Goal: Transaction & Acquisition: Purchase product/service

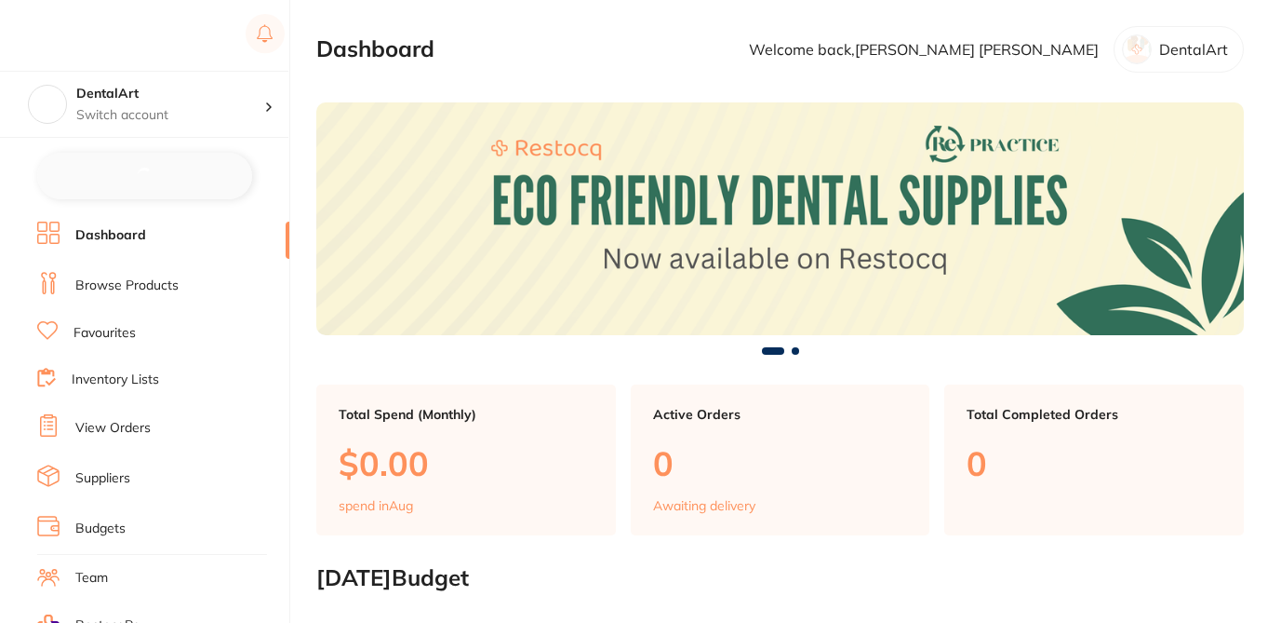
checkbox input "false"
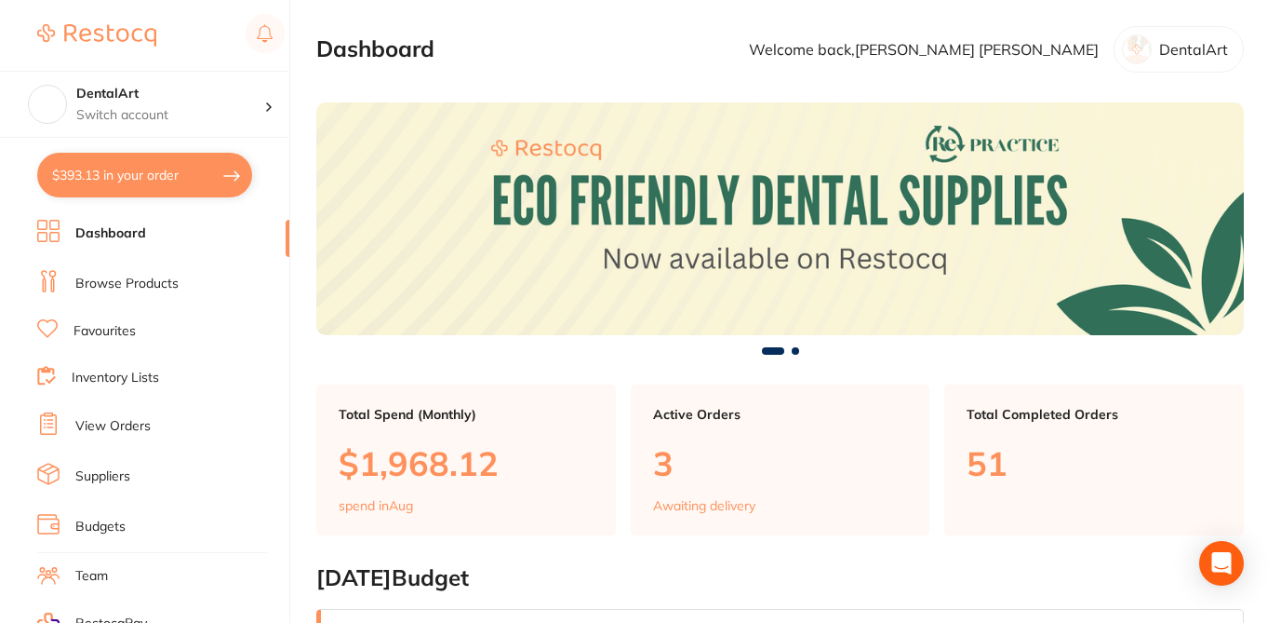
click at [152, 283] on link "Browse Products" at bounding box center [126, 284] width 103 height 19
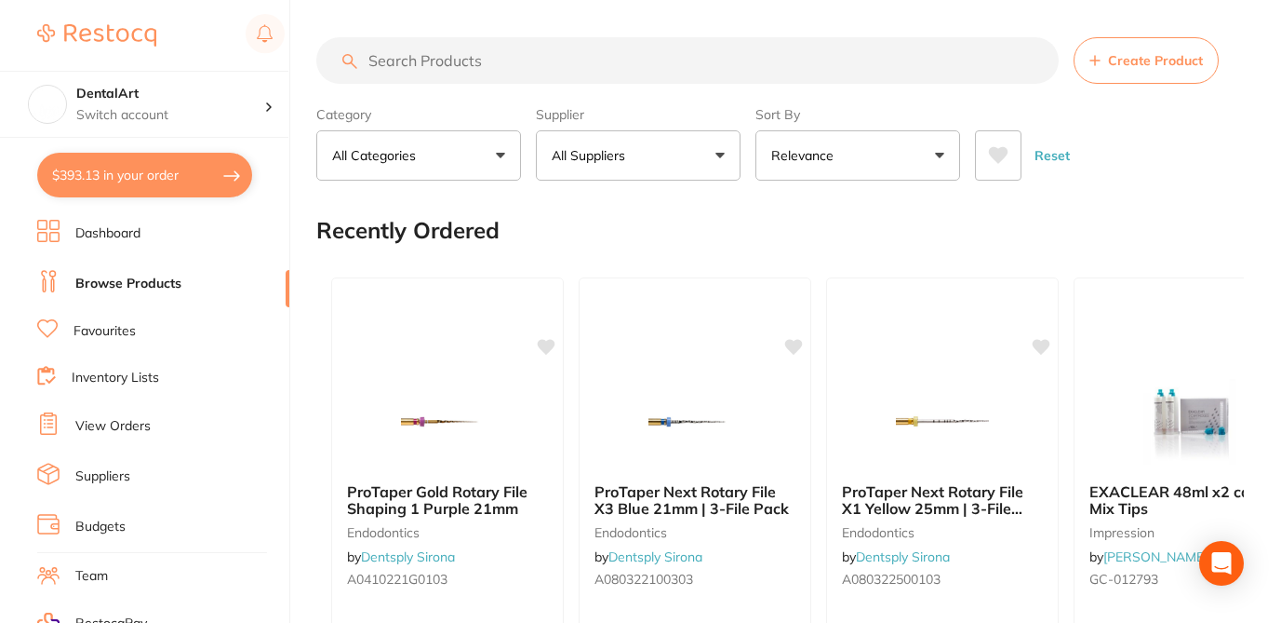
click at [428, 65] on input "search" at bounding box center [687, 60] width 743 height 47
click at [402, 56] on input "search" at bounding box center [687, 60] width 743 height 47
paste input "2ULT0131"
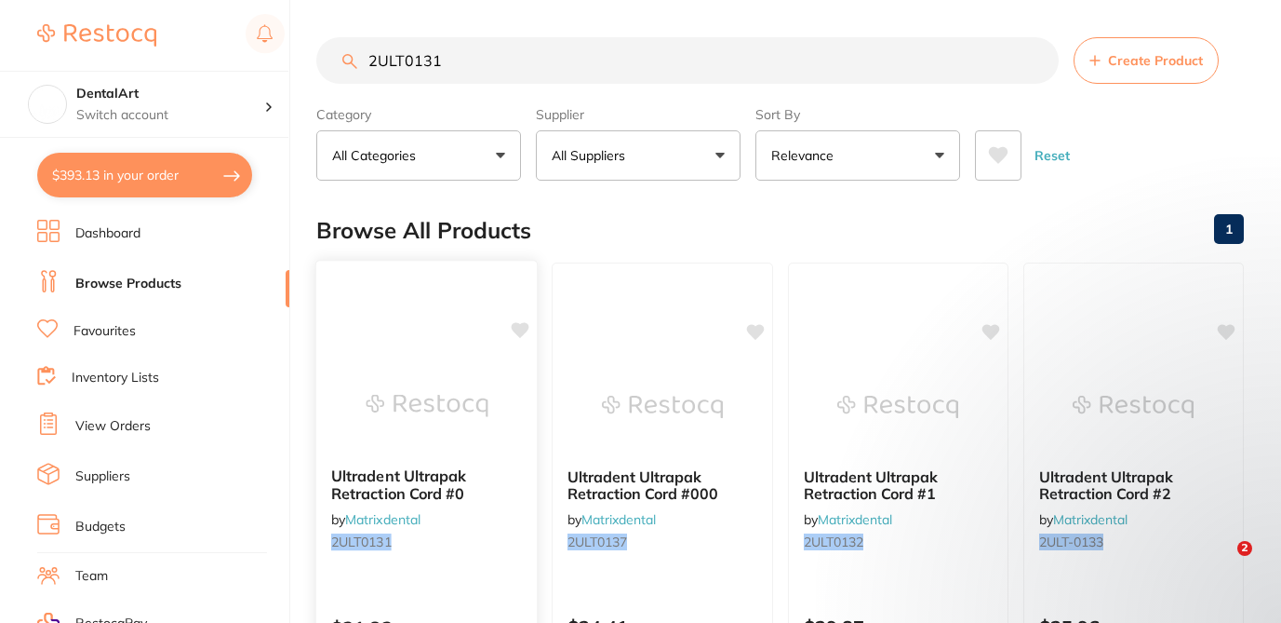
type input "2ULT0131"
click at [524, 331] on icon at bounding box center [521, 330] width 18 height 16
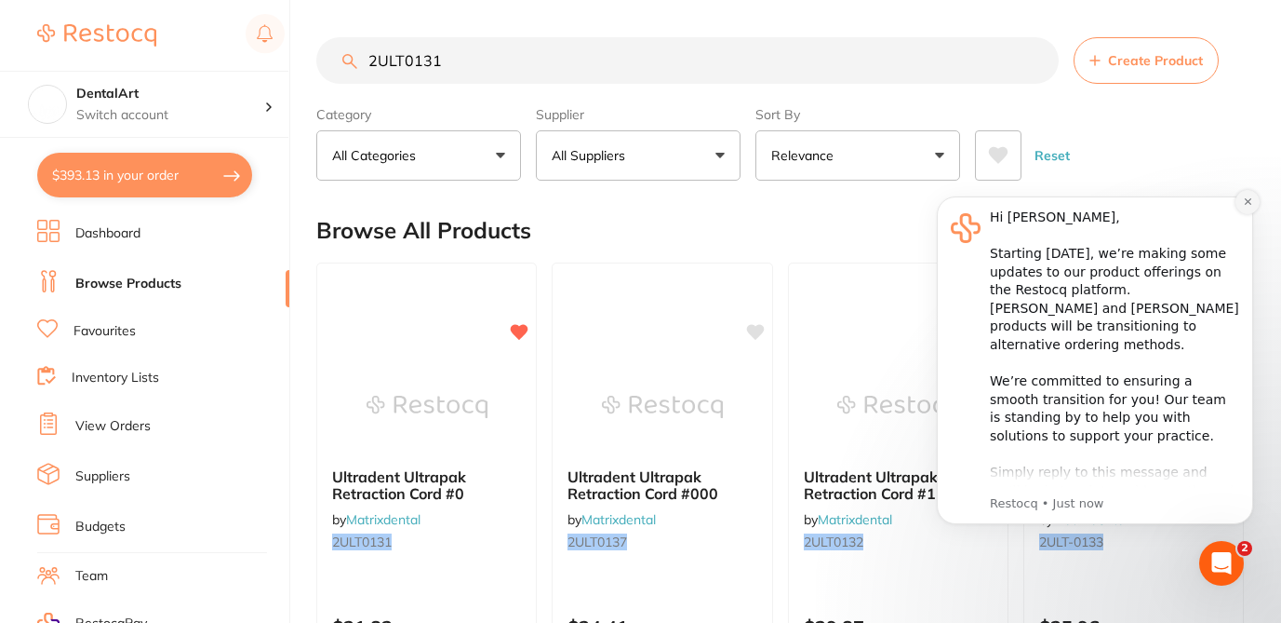
click at [1244, 203] on icon "Dismiss notification" at bounding box center [1248, 201] width 10 height 10
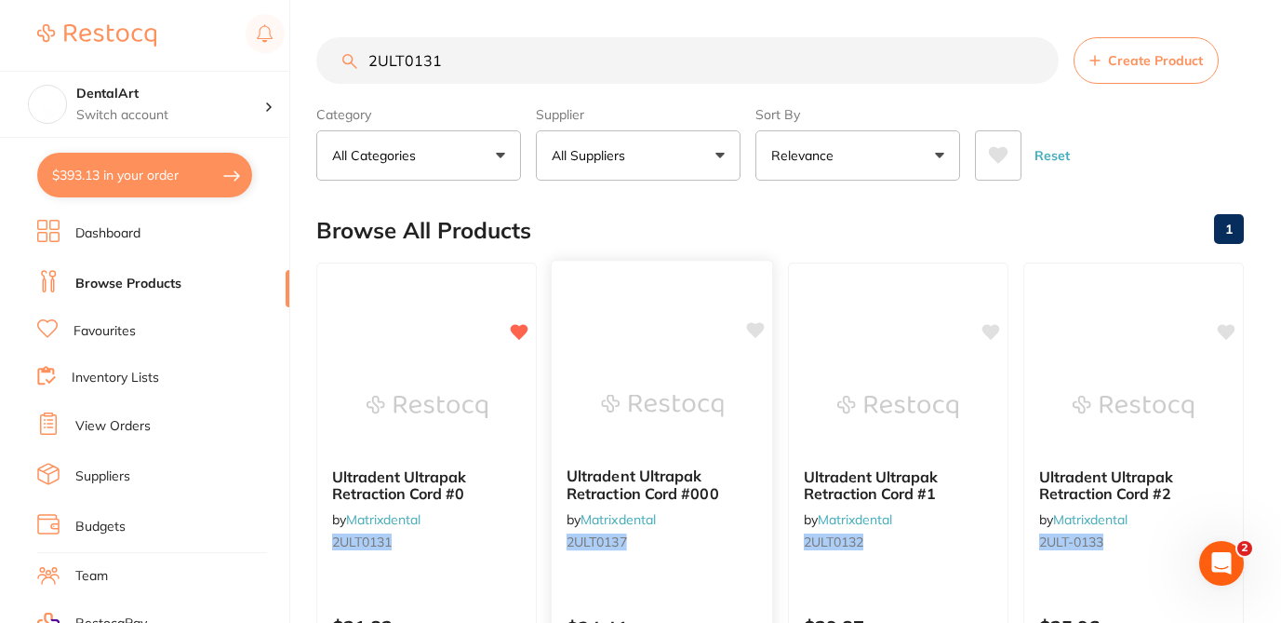
click at [762, 329] on icon at bounding box center [756, 330] width 18 height 16
click at [809, 221] on div "Browse All Products 1" at bounding box center [780, 230] width 928 height 62
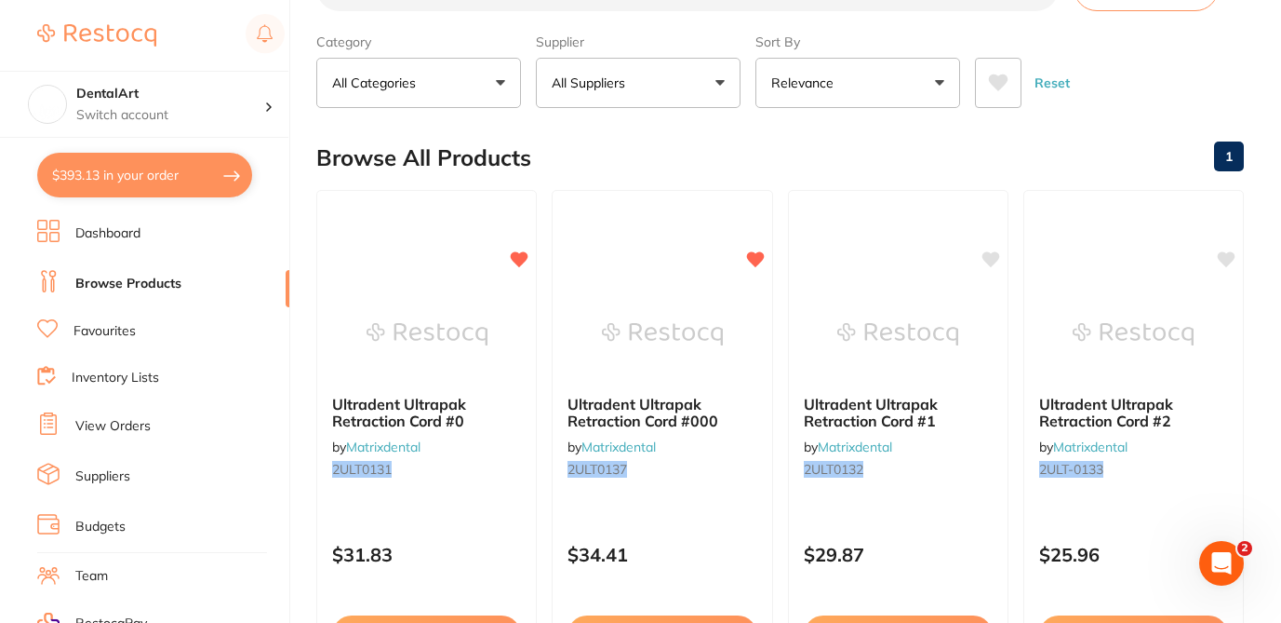
scroll to position [74, 0]
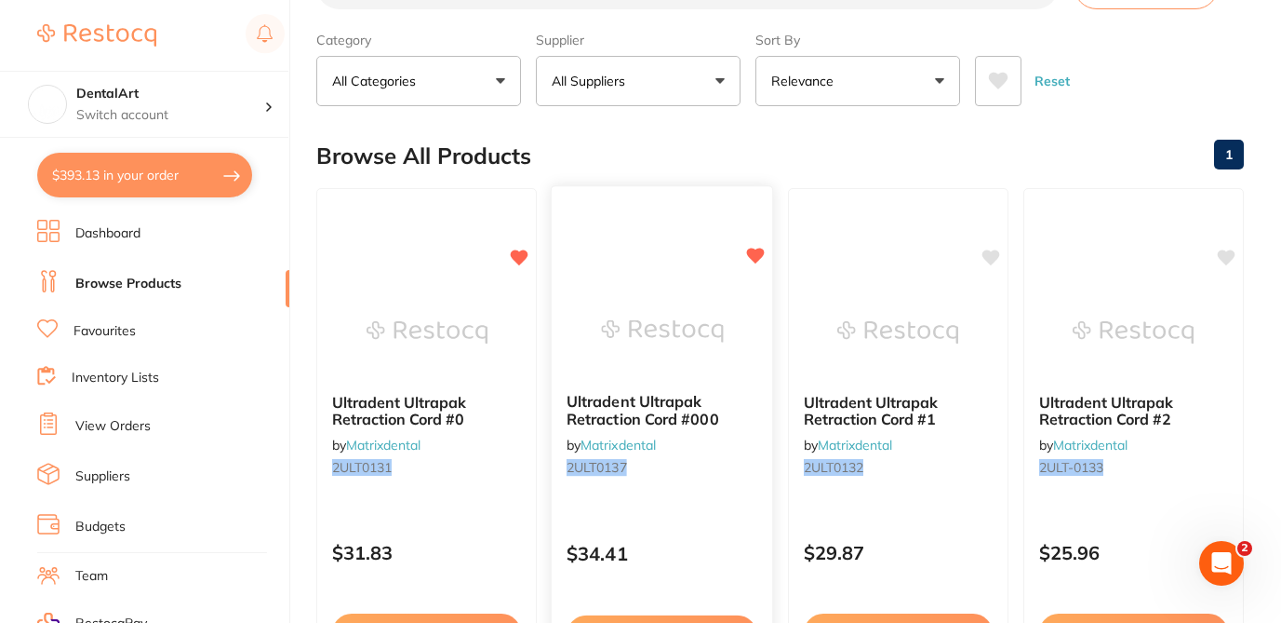
click at [749, 257] on icon at bounding box center [755, 256] width 19 height 19
click at [119, 182] on button "$393.13 in your order" at bounding box center [144, 175] width 215 height 45
checkbox input "true"
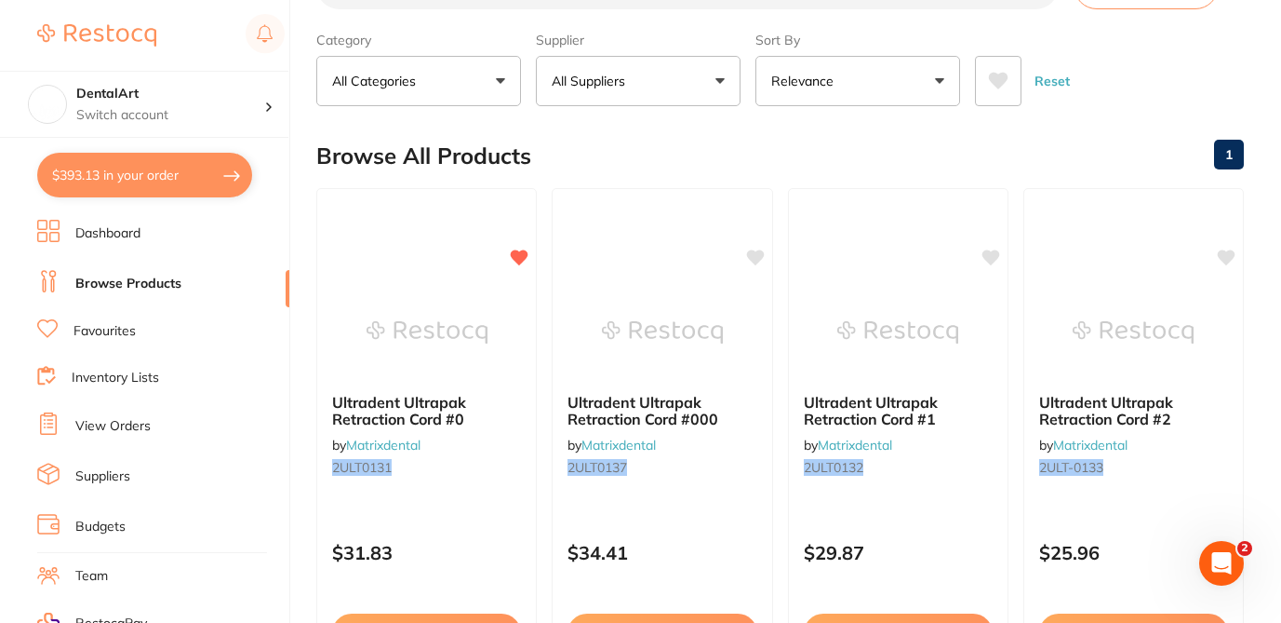
checkbox input "true"
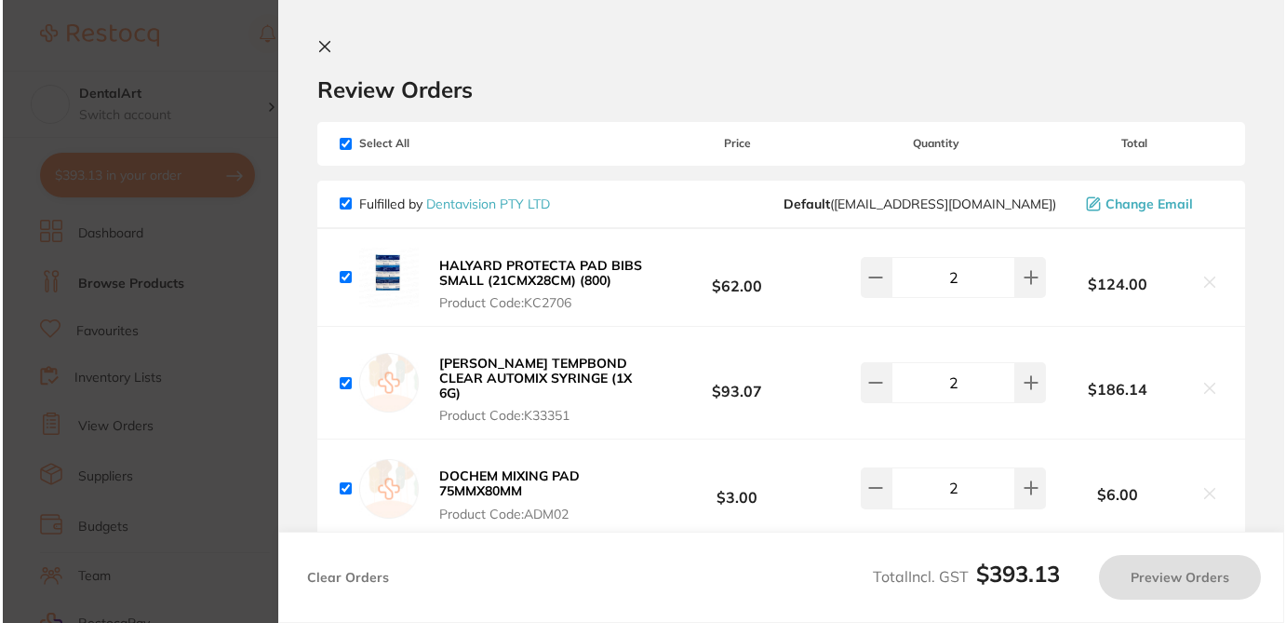
scroll to position [0, 0]
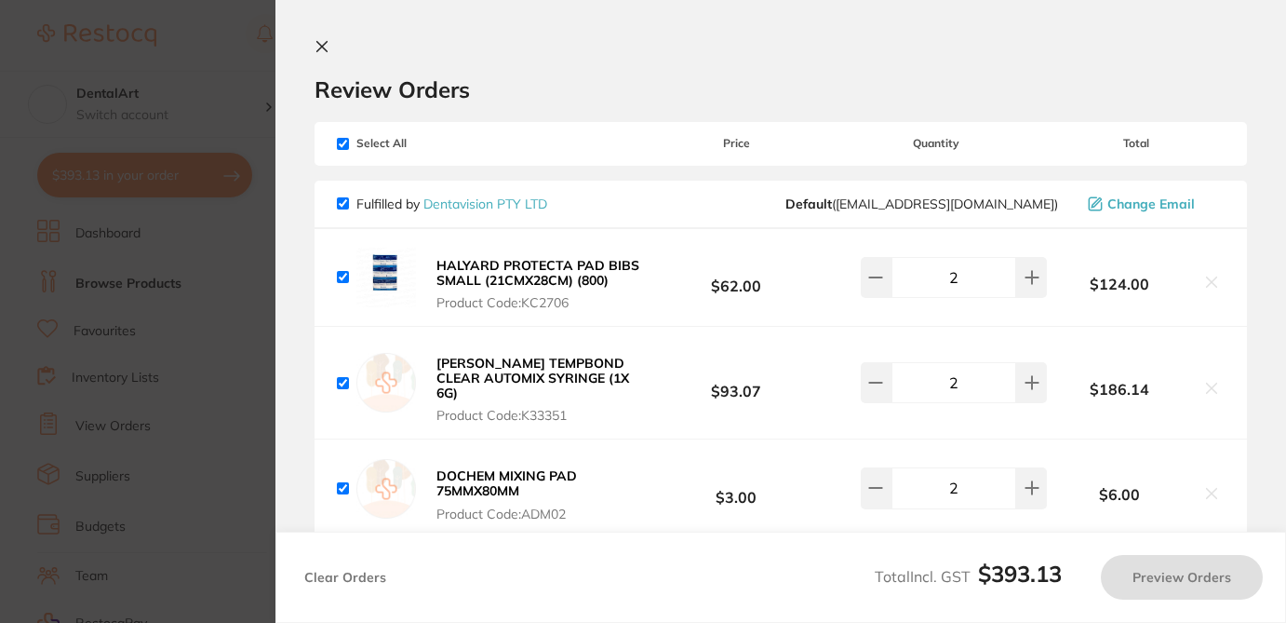
checkbox input "true"
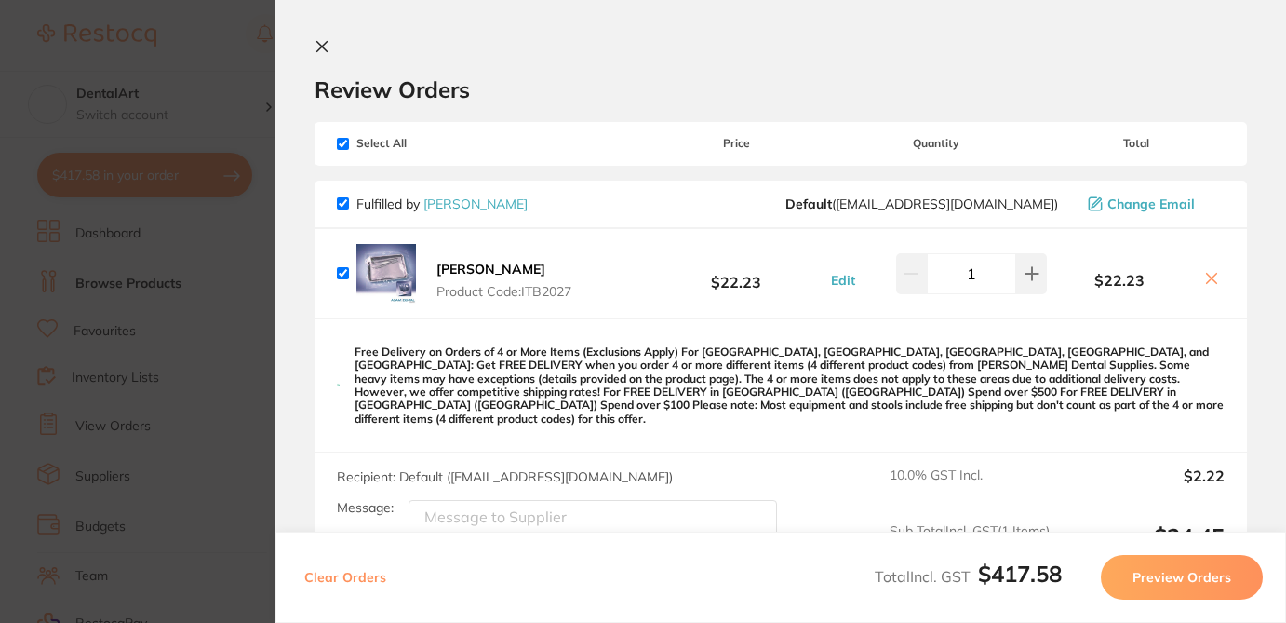
click at [511, 86] on h2 "Review Orders" at bounding box center [781, 89] width 933 height 28
click at [322, 45] on icon at bounding box center [322, 46] width 15 height 15
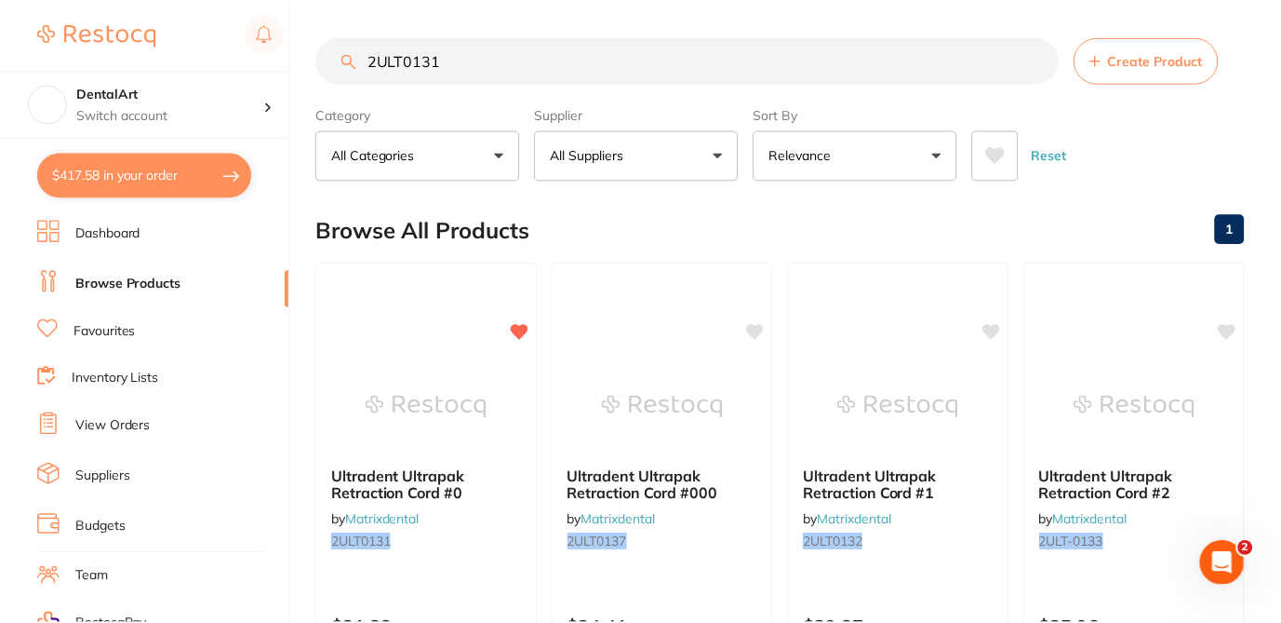
scroll to position [74, 0]
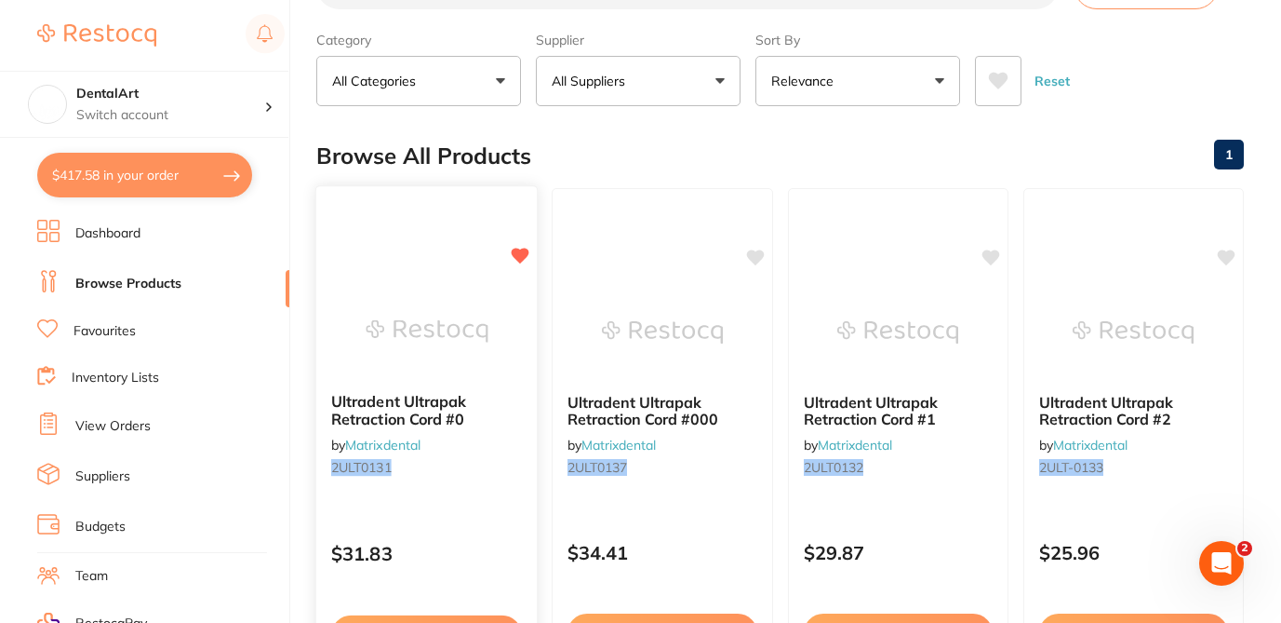
click at [503, 515] on div "Ultradent Ultrapak Retraction Cord #0 by Matrixdental 2ULT0131 $31.83 Add to ca…" at bounding box center [426, 455] width 223 height 541
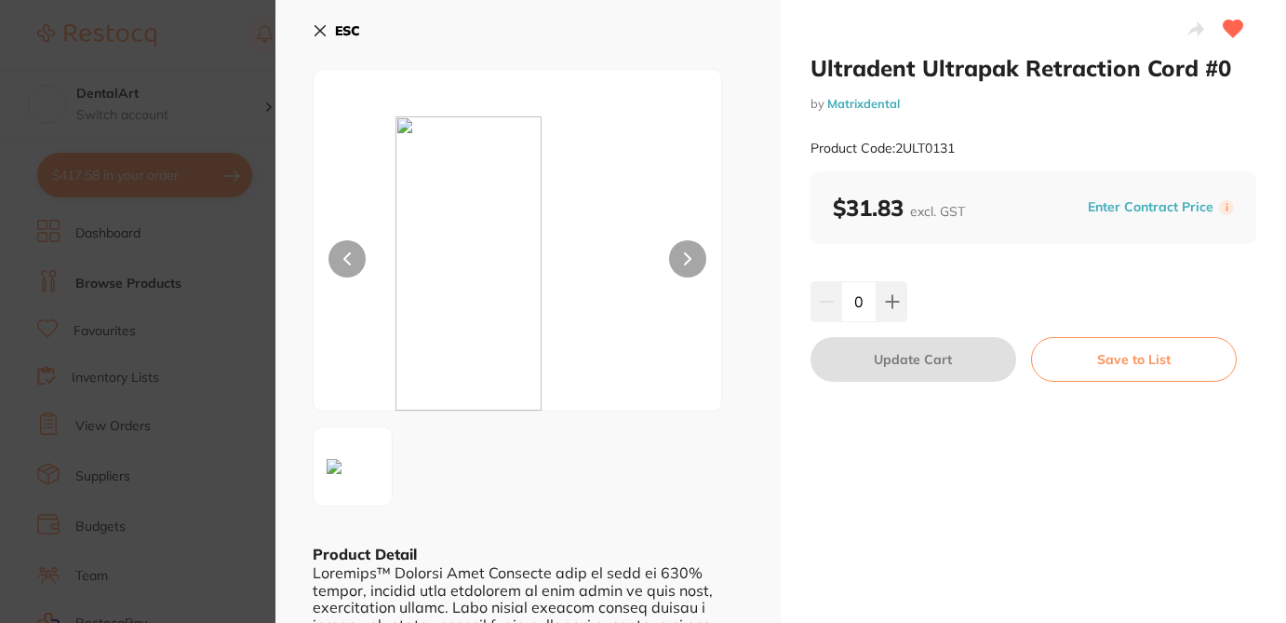
click at [901, 296] on button at bounding box center [892, 301] width 31 height 41
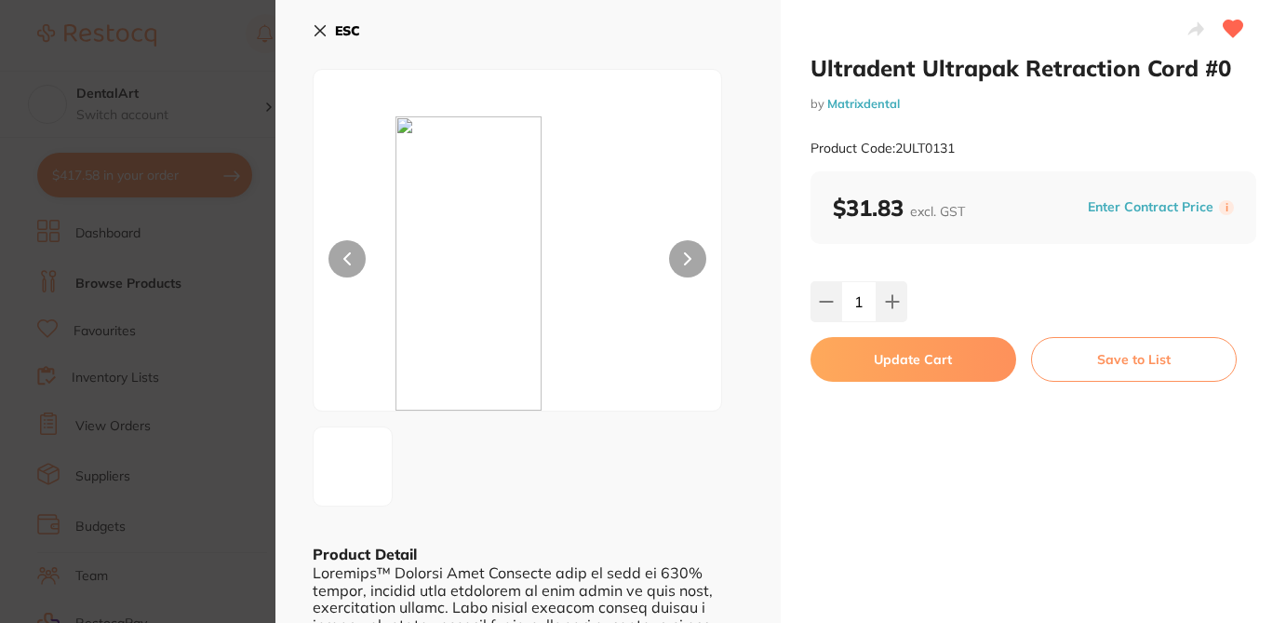
type input "1"
click at [942, 368] on button "Update Cart" at bounding box center [914, 359] width 206 height 45
checkbox input "false"
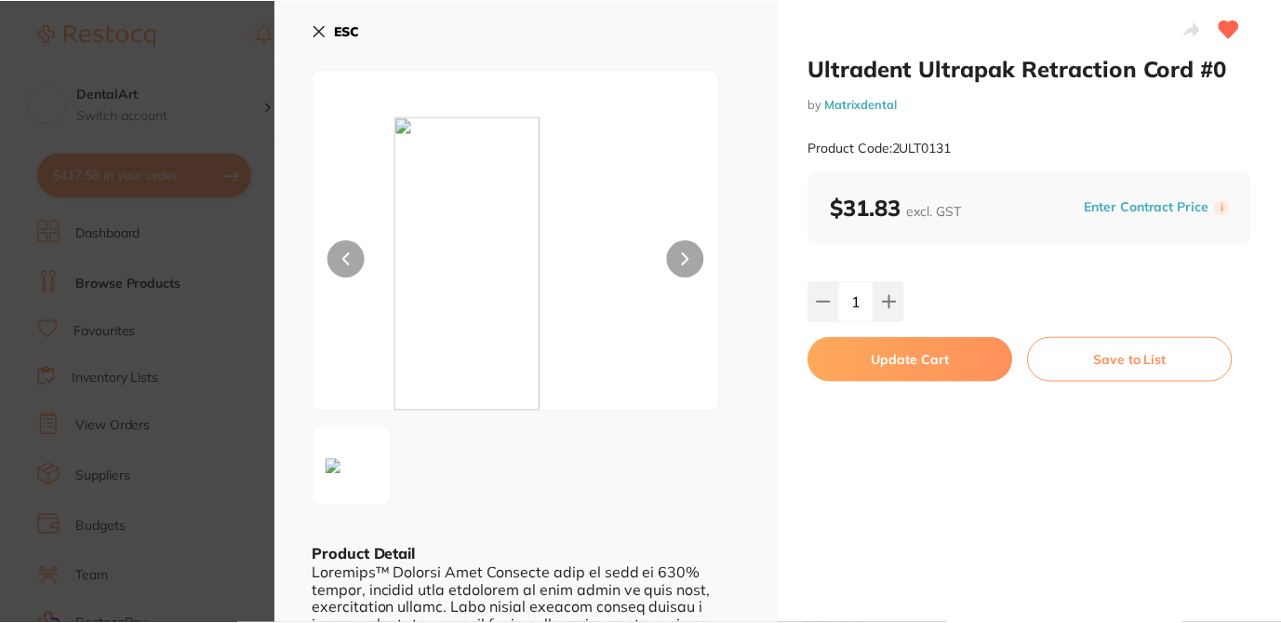
scroll to position [74, 0]
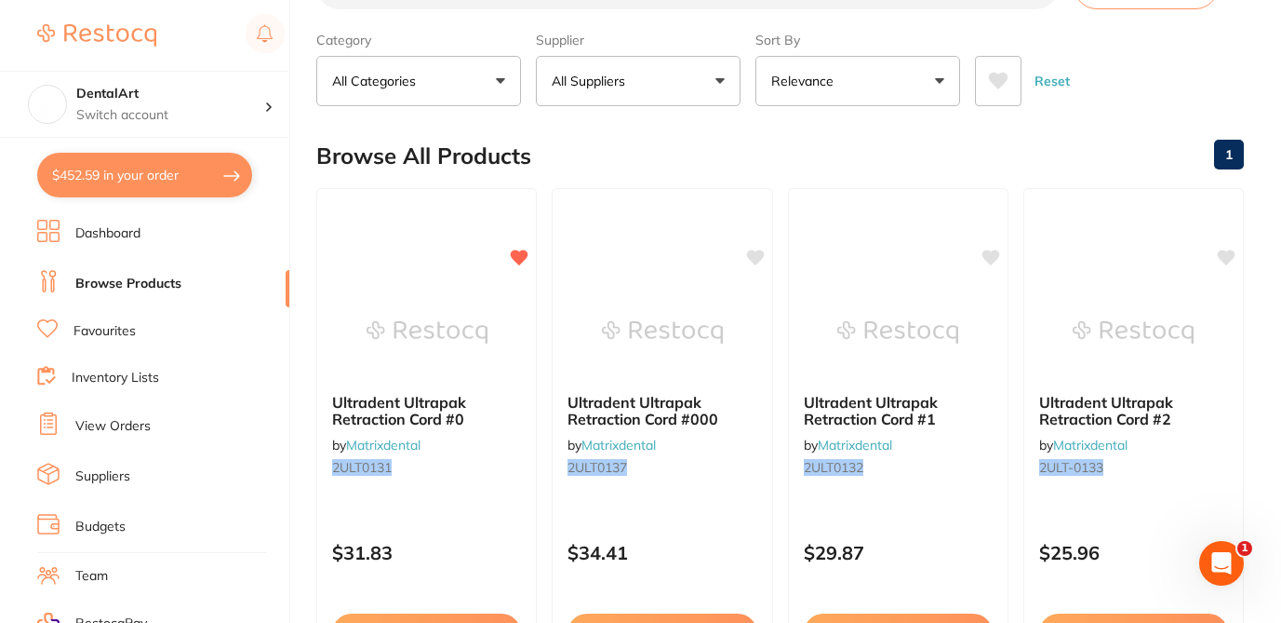
click at [825, 143] on div "Browse All Products 1" at bounding box center [780, 156] width 928 height 62
